Goal: Task Accomplishment & Management: Use online tool/utility

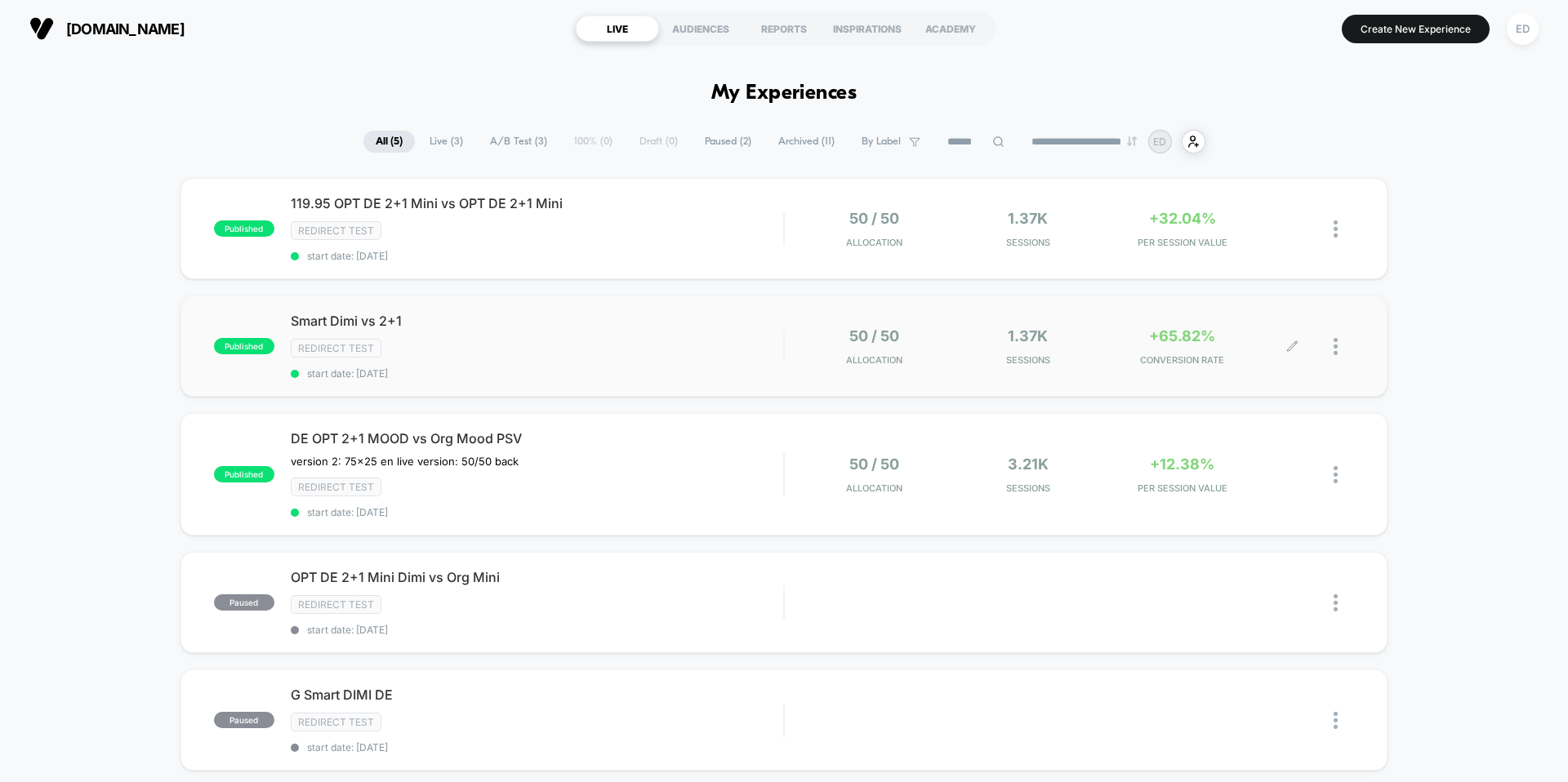
click at [785, 335] on div "50 / 50 Allocation 1.37k Sessions +65.82% CONVERSION RATE" at bounding box center [1069, 346] width 569 height 39
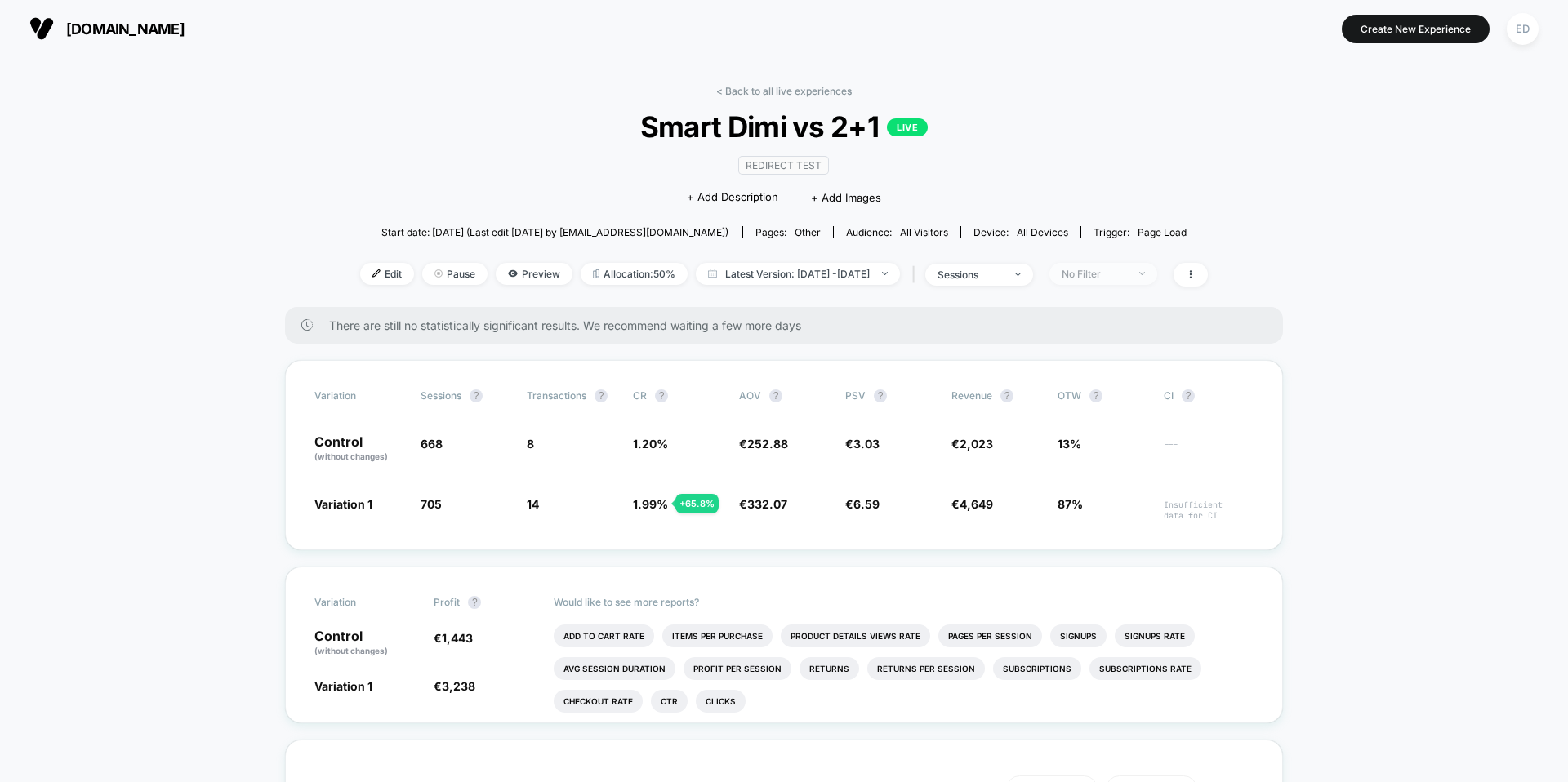
click at [1123, 278] on div "No Filter" at bounding box center [1094, 274] width 65 height 12
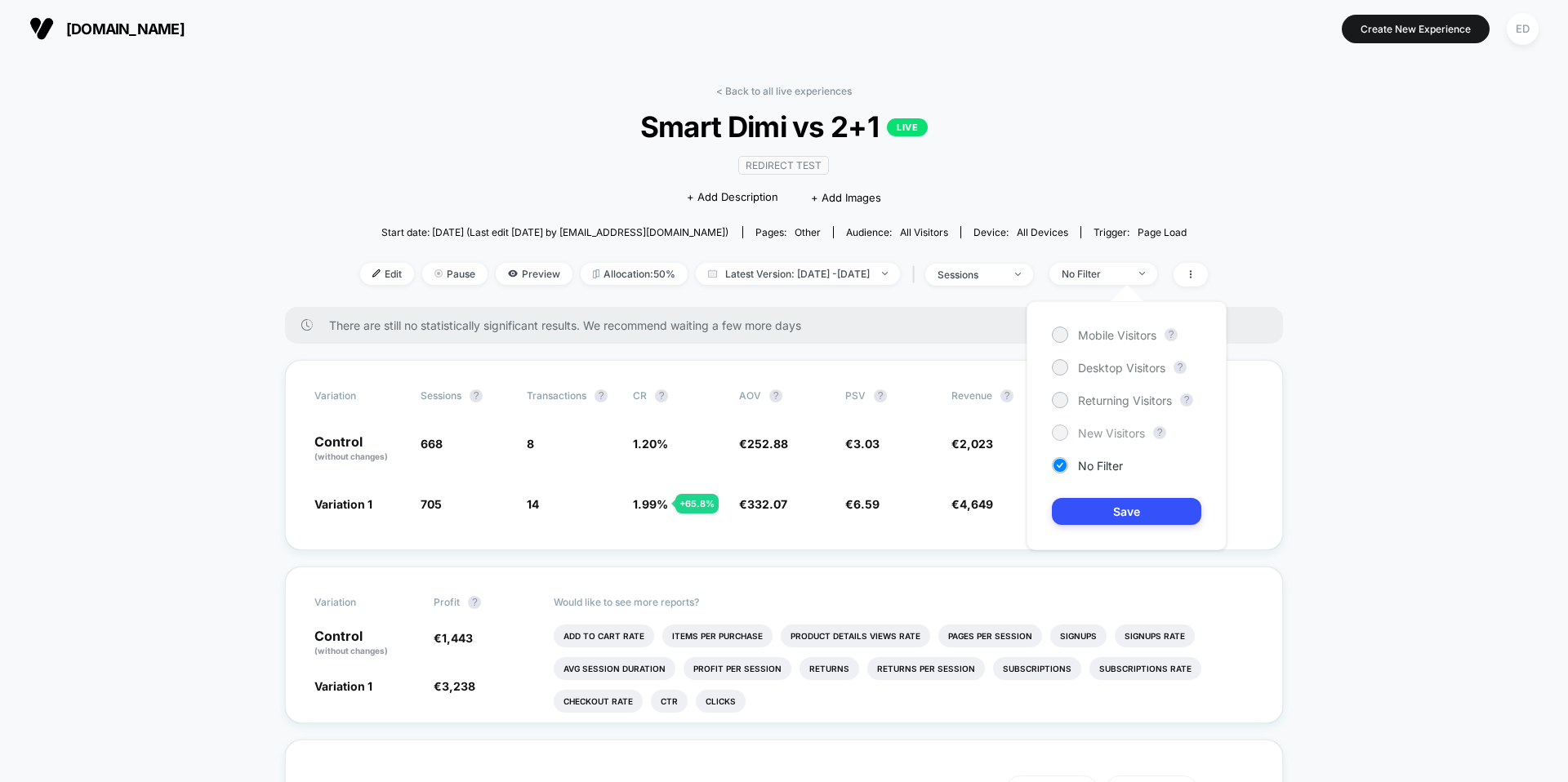
click at [1080, 426] on span "New Visitors" at bounding box center [1112, 433] width 67 height 14
click at [1116, 508] on button "Save" at bounding box center [1127, 511] width 150 height 27
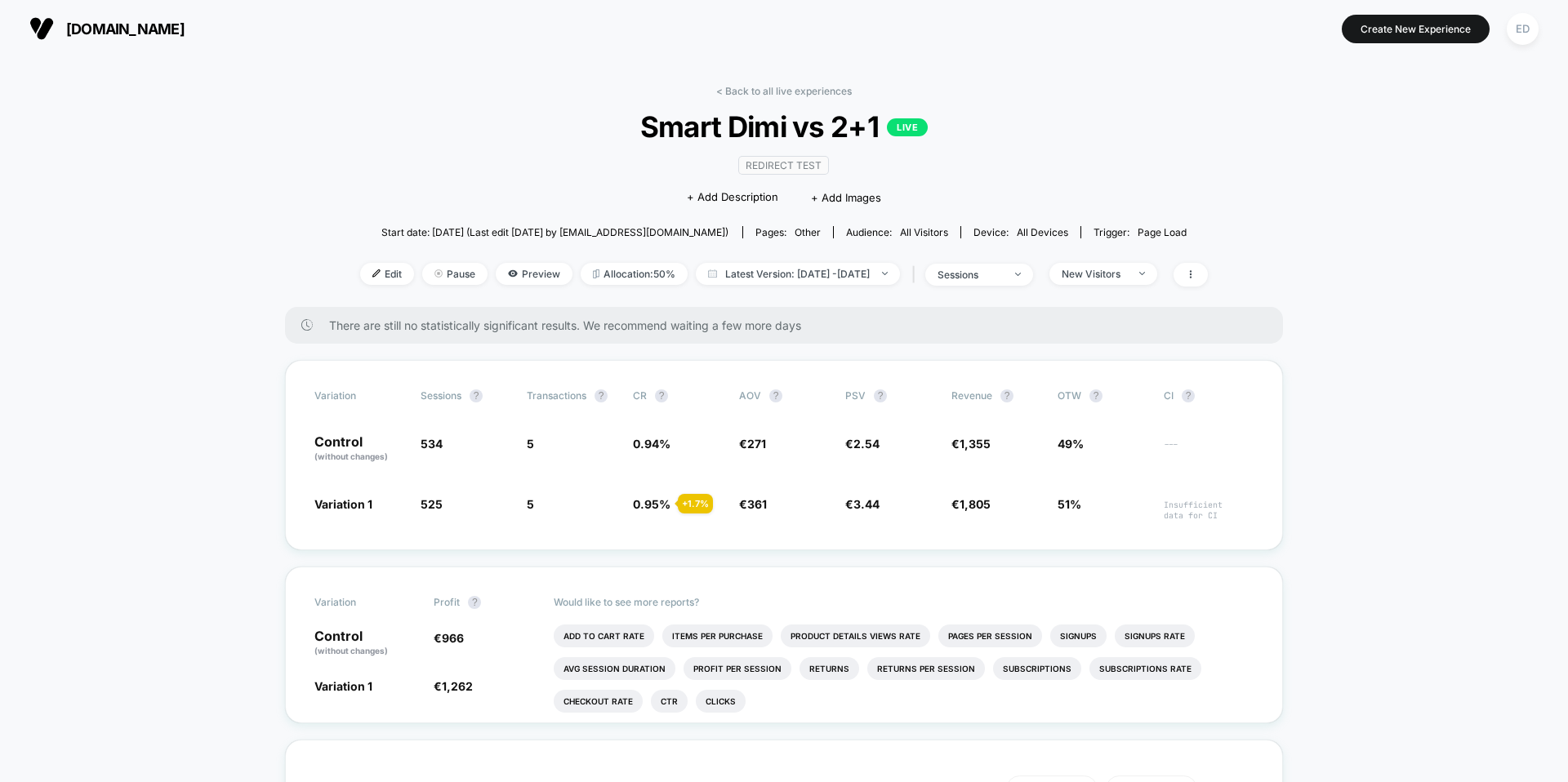
click at [1064, 281] on div "Edit Pause Preview Allocation: 50% Latest Version: [DATE] - [DATE] | sessions N…" at bounding box center [784, 274] width 848 height 24
click at [1033, 280] on span "sessions" at bounding box center [979, 274] width 108 height 22
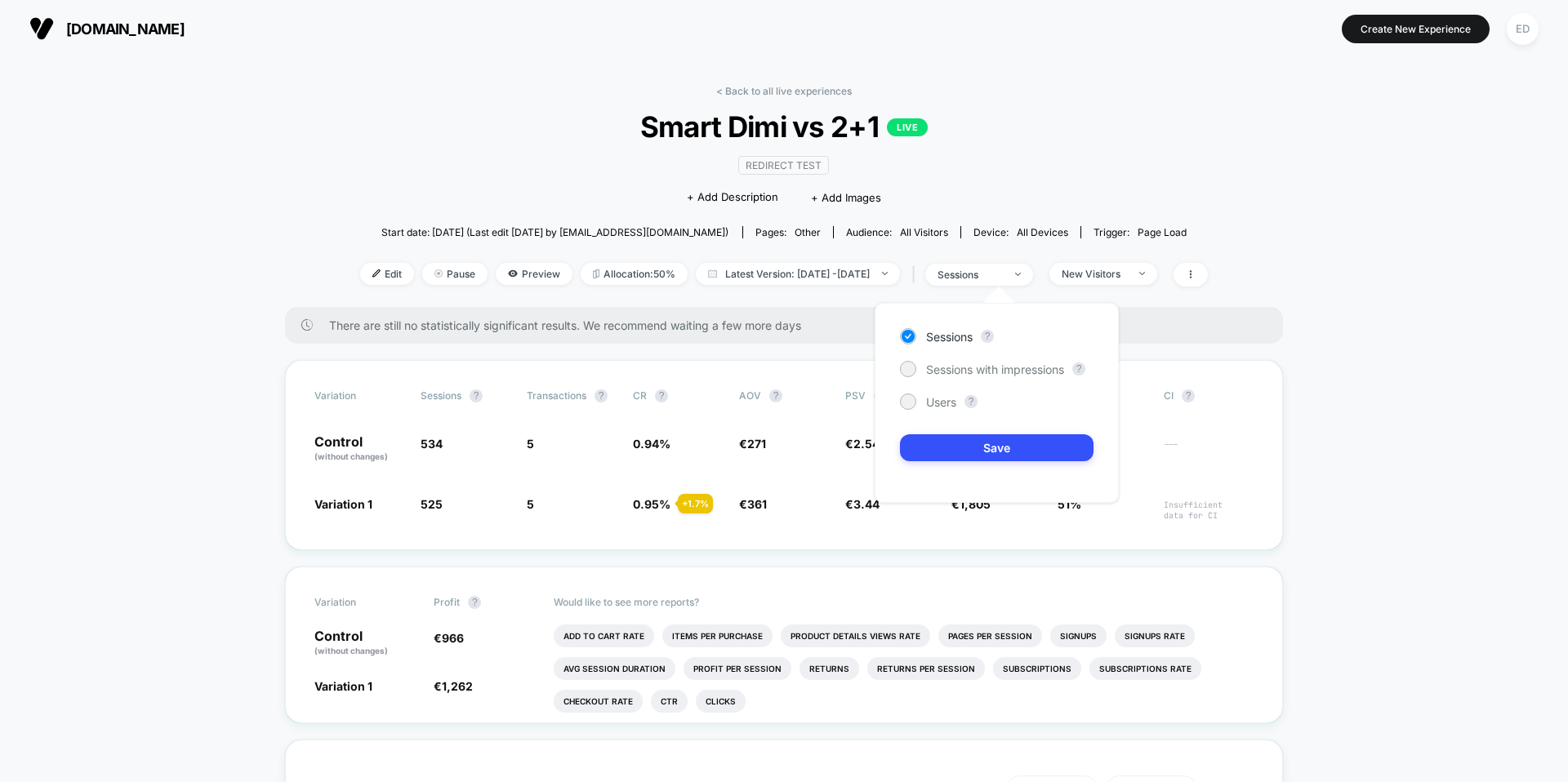
click at [1113, 285] on div "Edit Pause Preview Allocation: 50% Latest Version: [DATE] - [DATE] | sessions N…" at bounding box center [784, 274] width 848 height 24
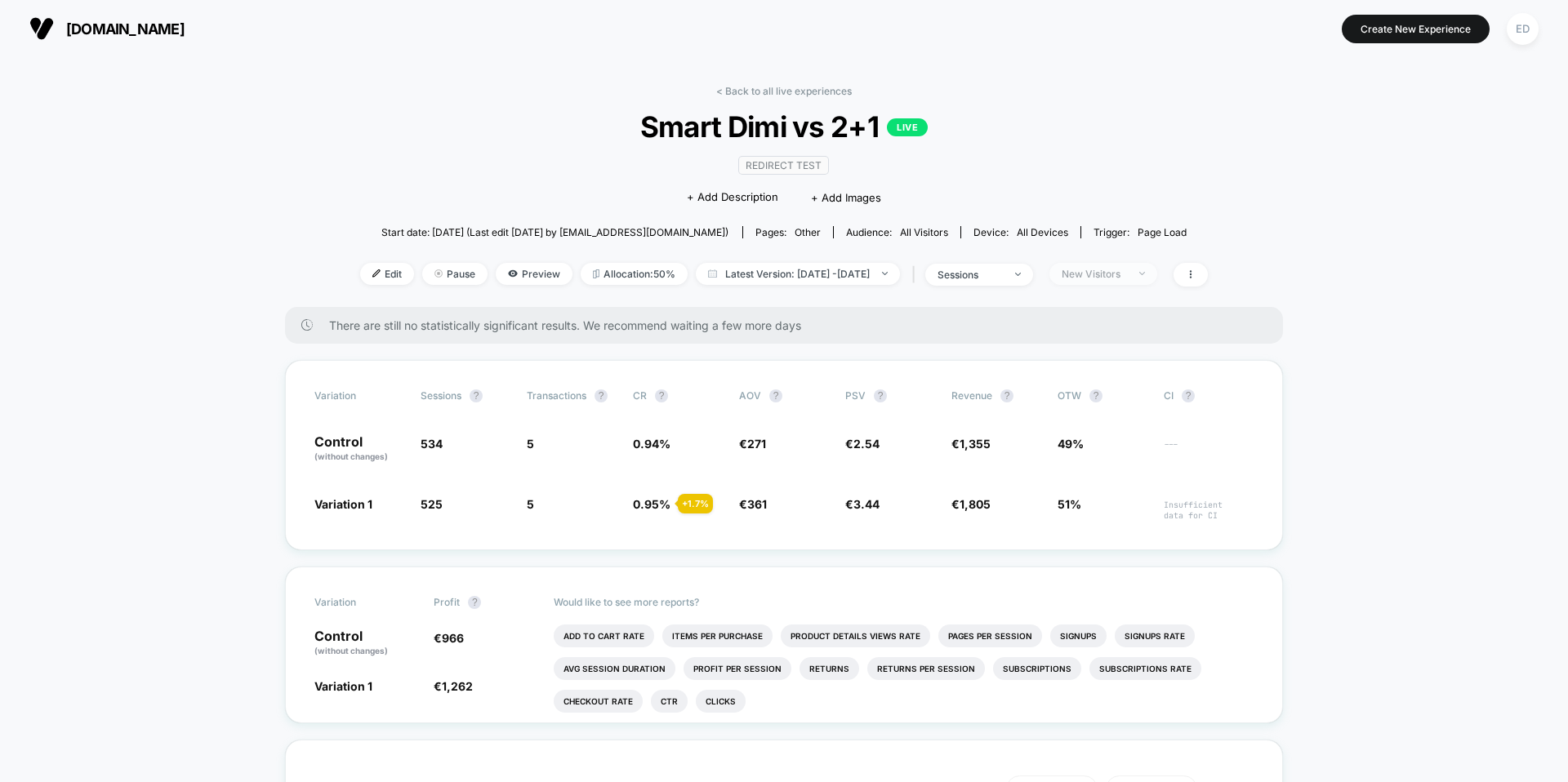
click at [1115, 279] on div "New Visitors" at bounding box center [1094, 274] width 65 height 12
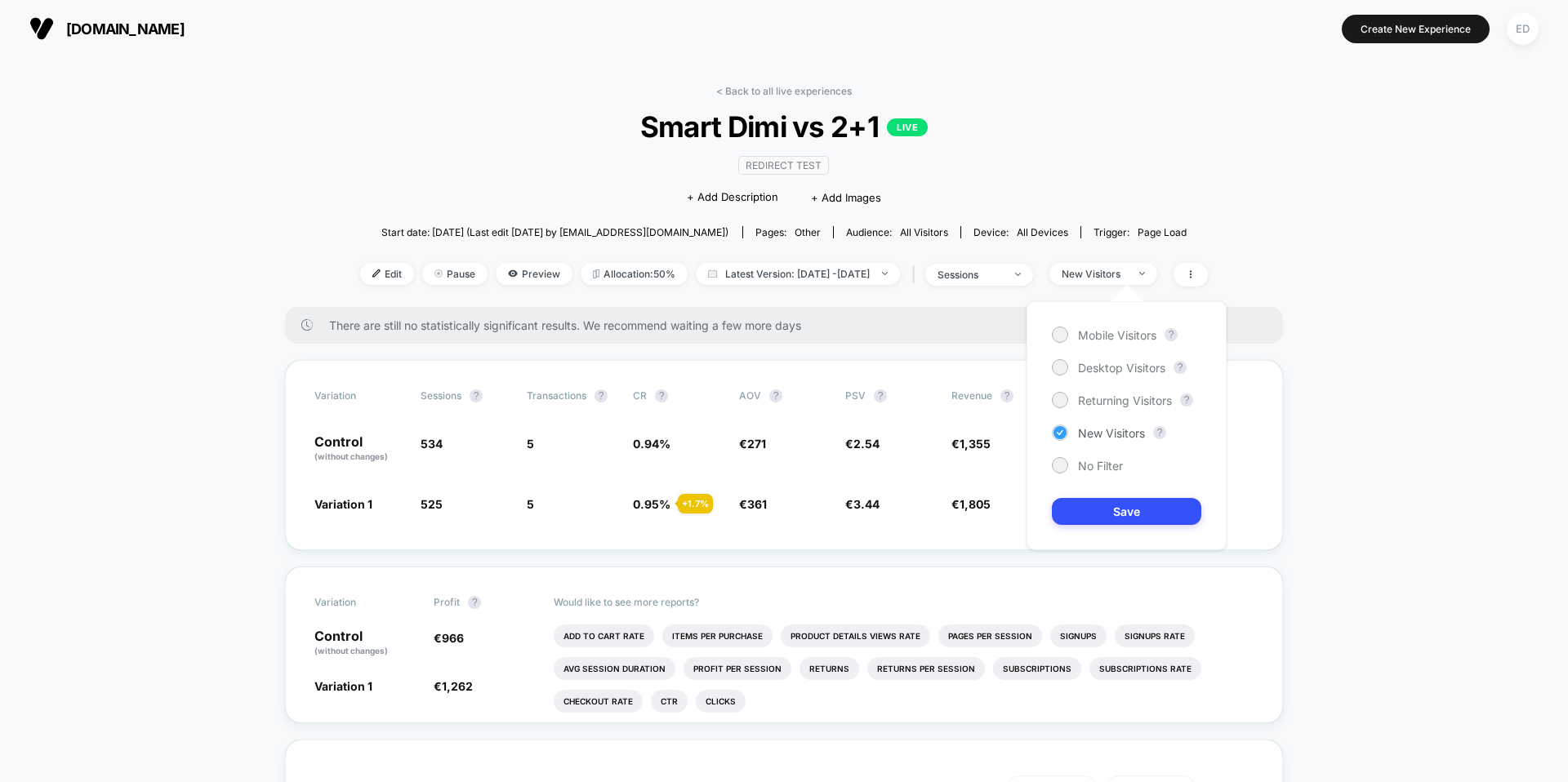
click at [1085, 441] on div "Mobile Visitors ? Desktop Visitors ? Returning Visitors ? New Visitors ? No Fil…" at bounding box center [1127, 425] width 200 height 249
click at [1079, 436] on span "New Visitors" at bounding box center [1112, 433] width 67 height 14
click at [1122, 506] on button "Save" at bounding box center [1127, 511] width 150 height 27
